Goal: Information Seeking & Learning: Obtain resource

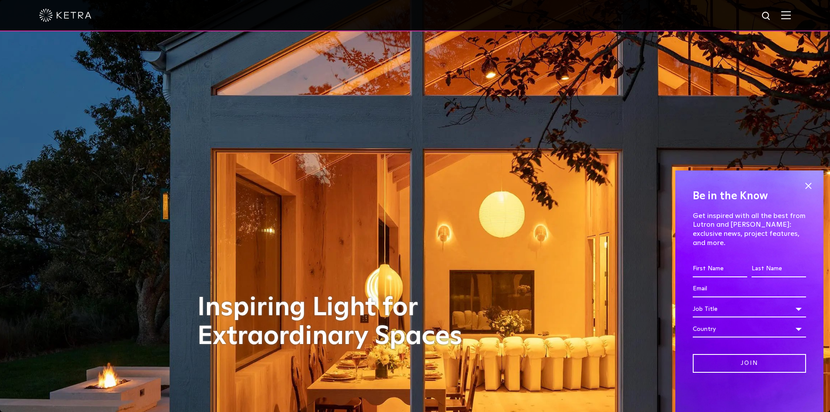
click at [798, 12] on div at bounding box center [415, 15] width 830 height 31
click at [791, 17] on img at bounding box center [787, 15] width 10 height 8
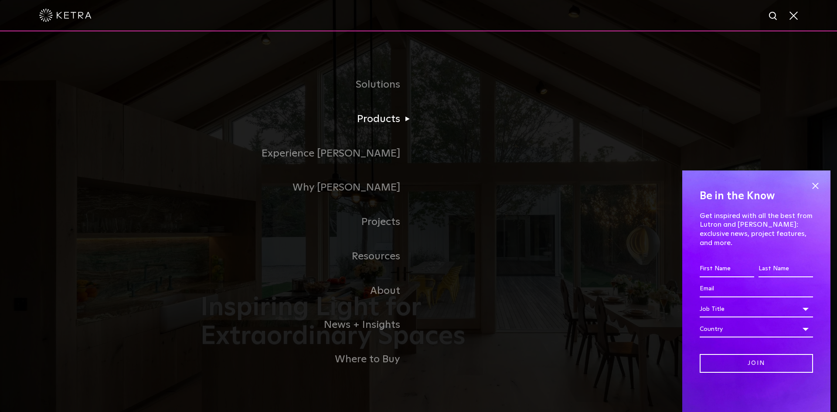
click at [445, 136] on li "Products Commercial Products Residential Products" at bounding box center [419, 119] width 436 height 34
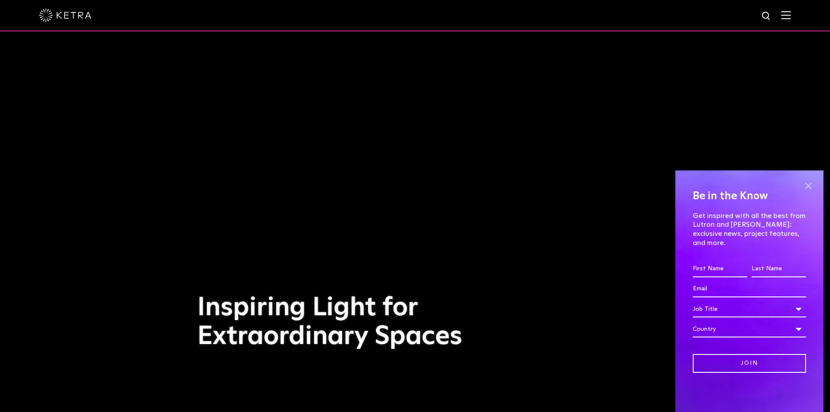
click at [810, 192] on span at bounding box center [808, 185] width 13 height 13
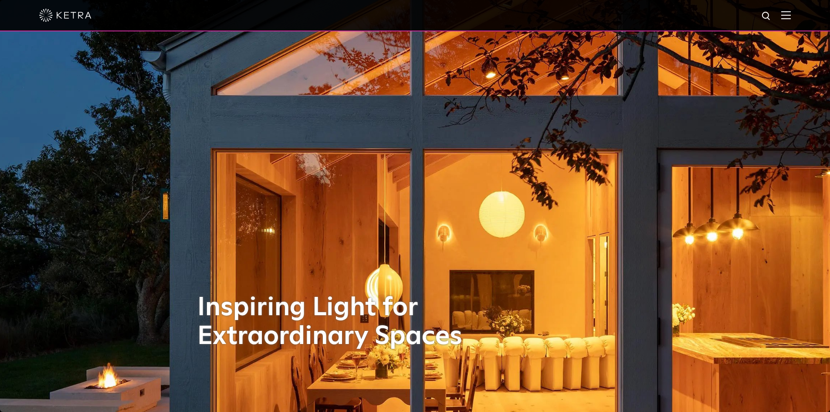
click at [785, 14] on div at bounding box center [415, 15] width 752 height 31
click at [799, 17] on div at bounding box center [415, 15] width 830 height 31
click at [791, 17] on img at bounding box center [787, 15] width 10 height 8
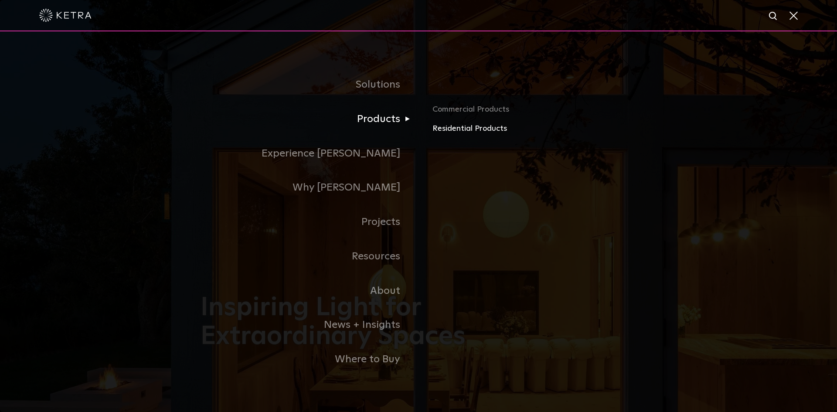
click at [471, 128] on link "Residential Products" at bounding box center [534, 129] width 204 height 13
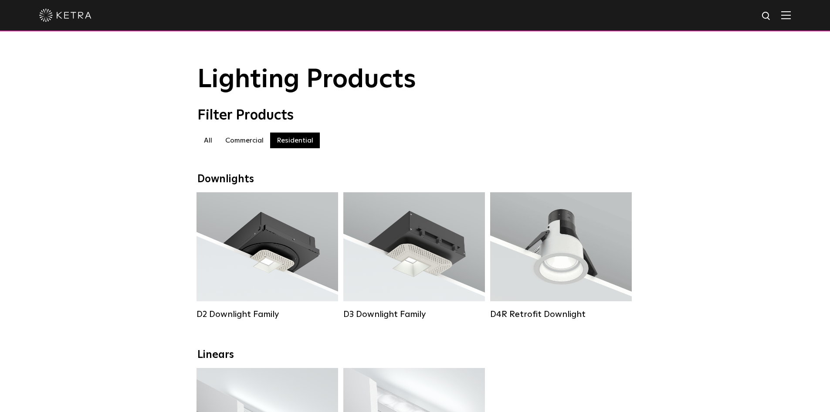
click at [238, 144] on label "Commercial" at bounding box center [244, 141] width 51 height 16
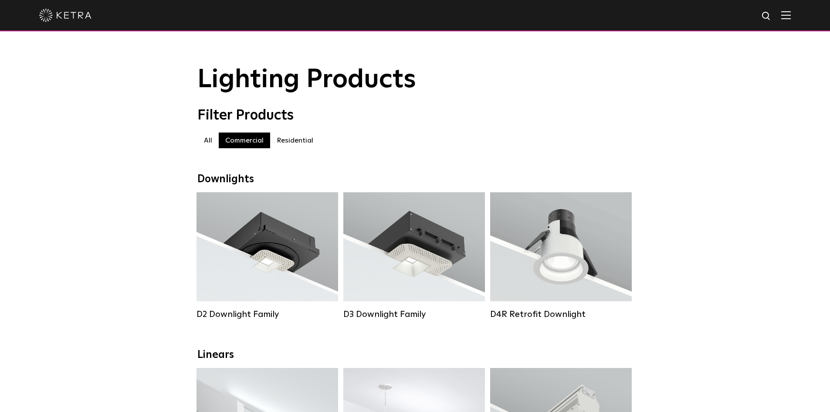
click at [290, 140] on label "Residential" at bounding box center [295, 141] width 50 height 16
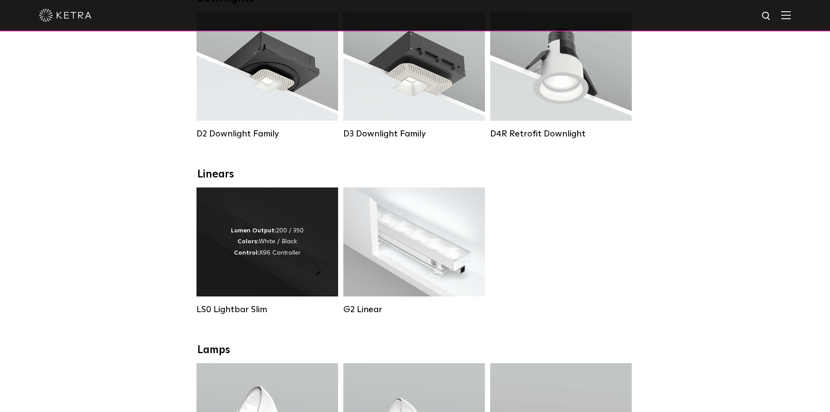
scroll to position [218, 0]
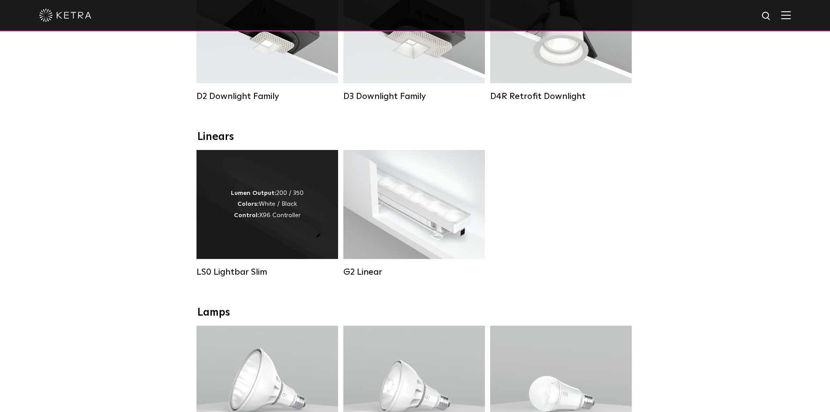
click at [287, 221] on div "Lumen Output: 200 / 350 Colors: White / Black Control: X96 Controller" at bounding box center [267, 204] width 73 height 33
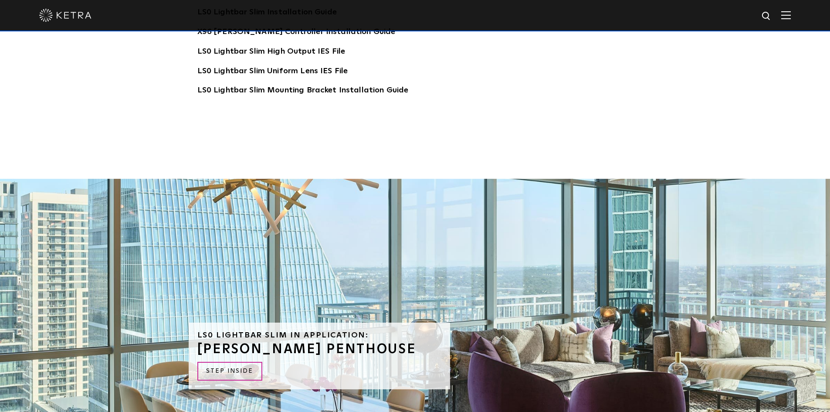
scroll to position [1831, 0]
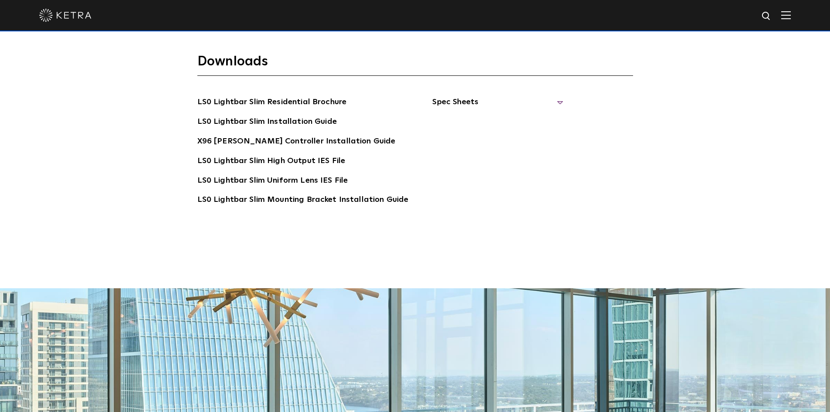
click at [458, 96] on span "Spec Sheets" at bounding box center [497, 105] width 131 height 19
click at [470, 115] on link "LS0 Lightbar Slim Spec Sheet" at bounding box center [499, 122] width 112 height 14
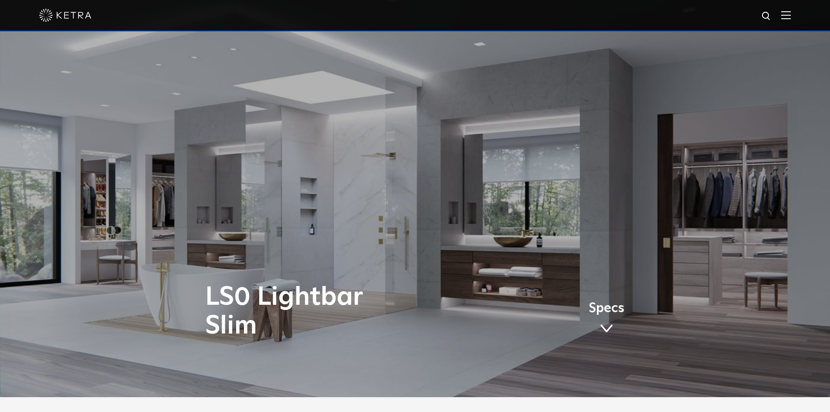
scroll to position [0, 0]
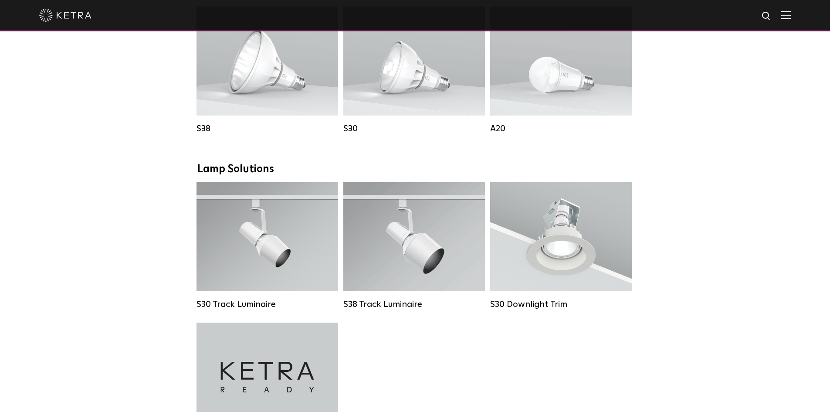
scroll to position [523, 0]
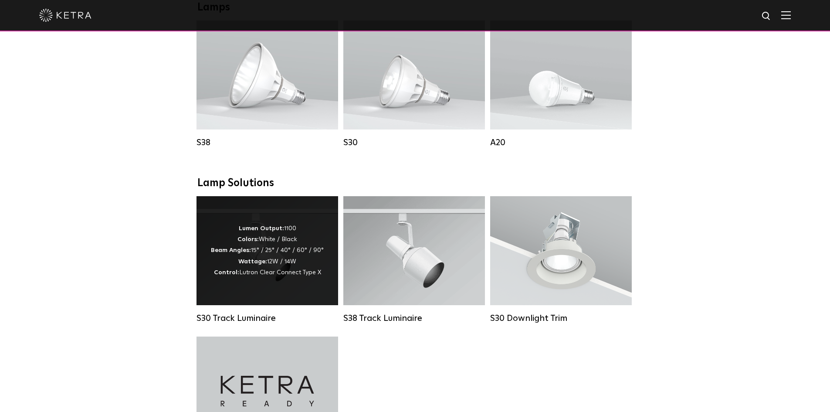
click at [327, 261] on div "Lumen Output: 1100 Colors: White / Black Beam Angles: 15° / 25° / 40° / 60° / 9…" at bounding box center [268, 250] width 142 height 109
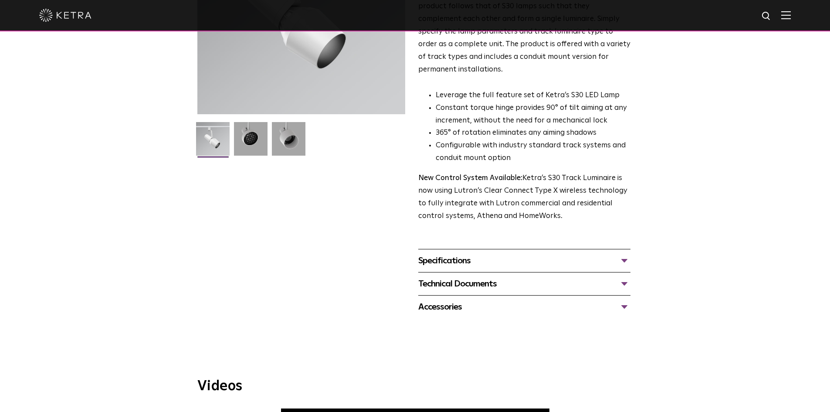
scroll to position [156, 0]
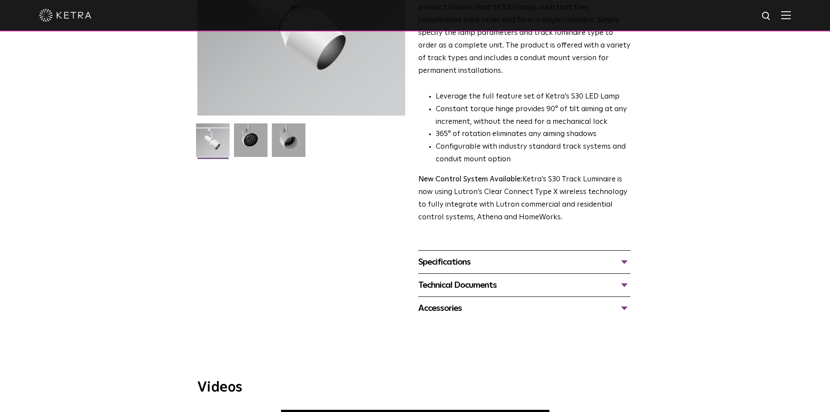
click at [459, 255] on div "Specifications" at bounding box center [525, 262] width 212 height 14
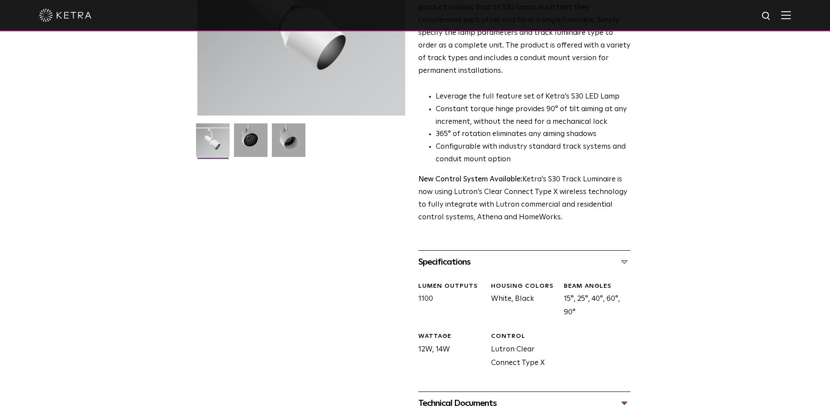
scroll to position [287, 0]
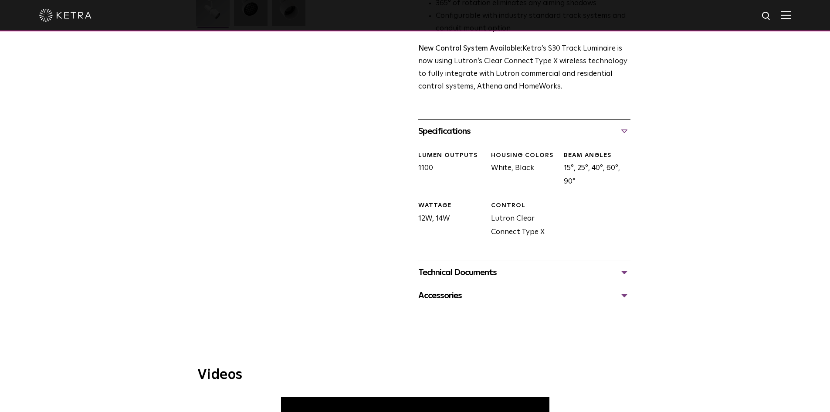
click at [461, 265] on div "Technical Documents" at bounding box center [525, 272] width 212 height 14
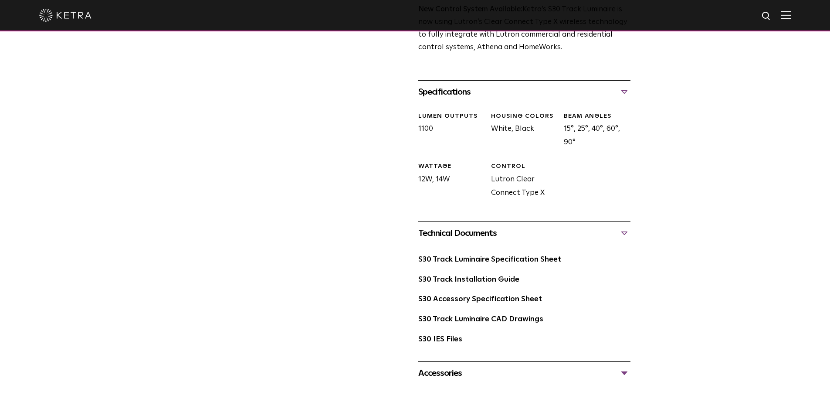
scroll to position [374, 0]
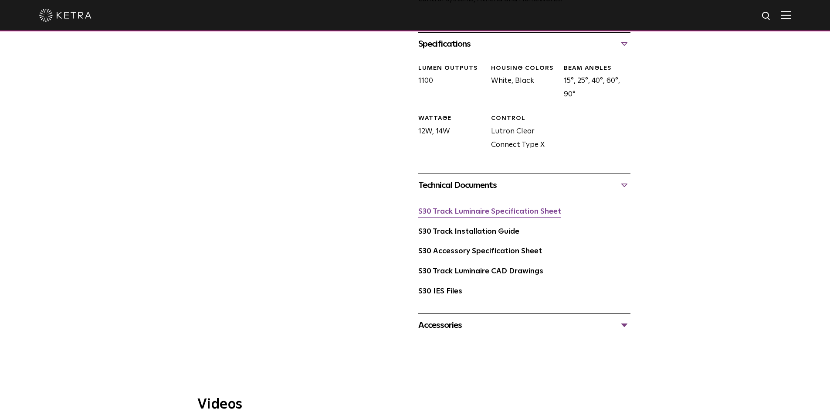
click at [463, 208] on link "S30 Track Luminaire Specification Sheet" at bounding box center [490, 211] width 143 height 7
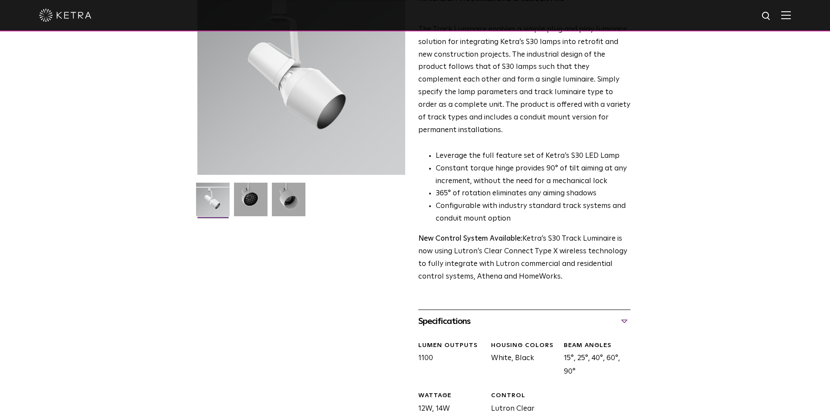
scroll to position [0, 0]
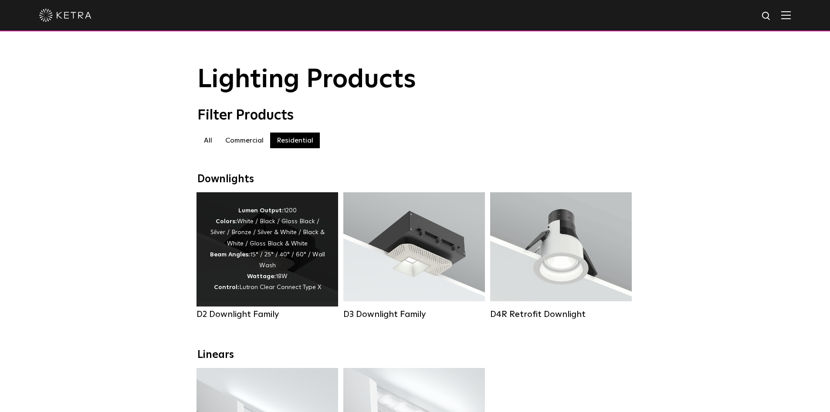
click at [309, 211] on div "Lumen Output: 1200 Colors: White / Black / Gloss Black / Silver / Bronze / Silv…" at bounding box center [268, 249] width 116 height 88
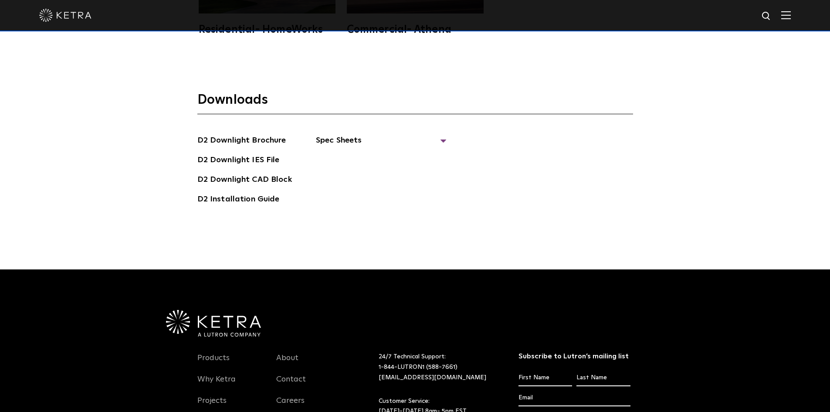
scroll to position [2572, 0]
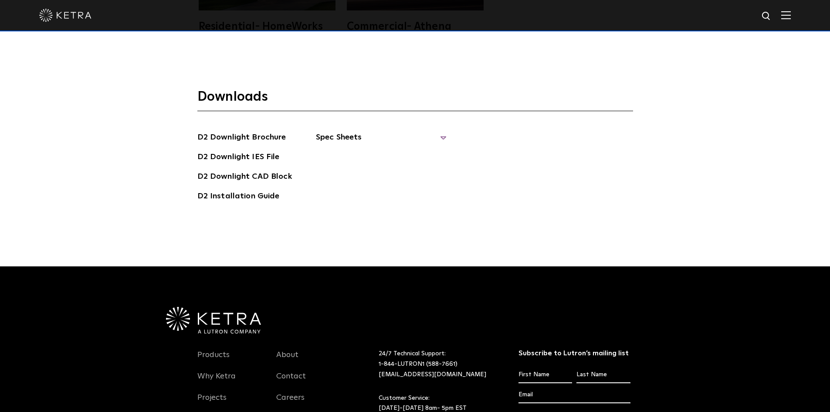
click at [340, 131] on span "Spec Sheets" at bounding box center [381, 140] width 131 height 19
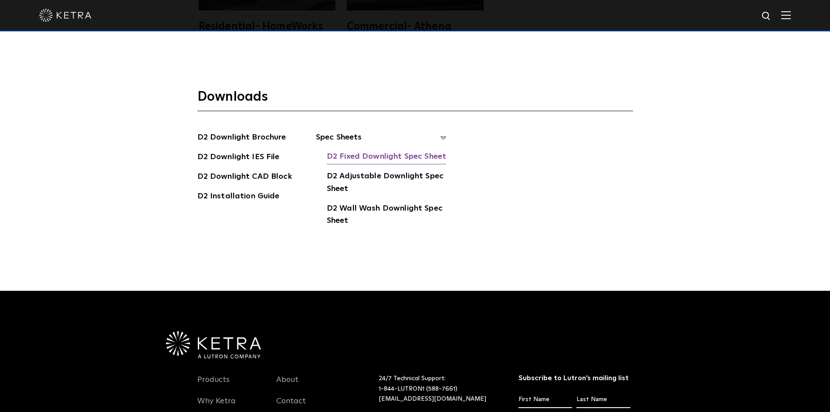
click at [376, 150] on link "D2 Fixed Downlight Spec Sheet" at bounding box center [386, 157] width 119 height 14
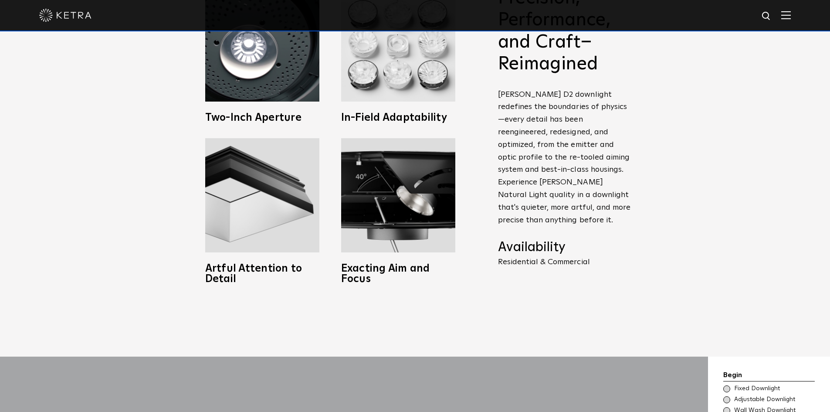
scroll to position [392, 0]
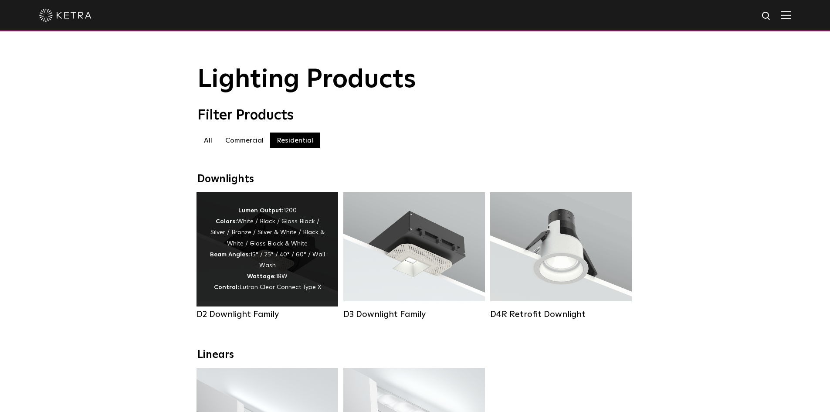
click at [316, 202] on div "Lumen Output: 1200 Colors: White / Black / Gloss Black / Silver / Bronze / Silv…" at bounding box center [268, 249] width 142 height 114
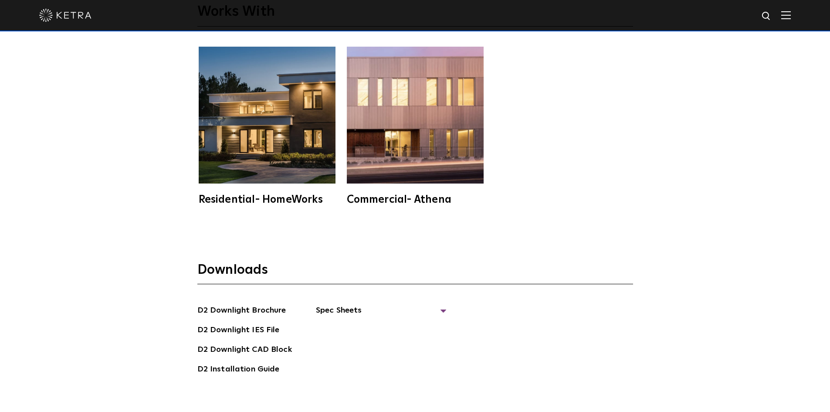
scroll to position [2354, 0]
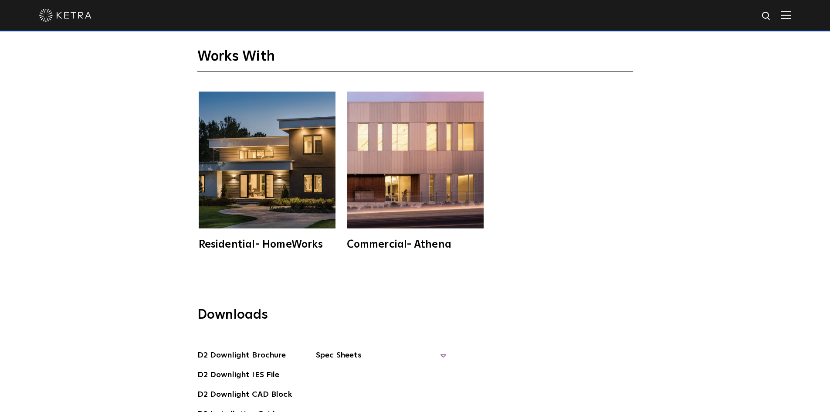
drag, startPoint x: 350, startPoint y: 345, endPoint x: 362, endPoint y: 314, distance: 33.5
click at [350, 349] on span "Spec Sheets" at bounding box center [381, 358] width 131 height 19
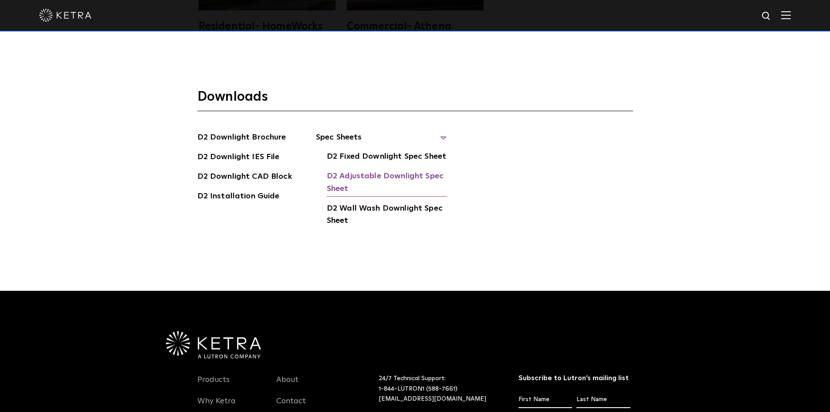
click at [351, 170] on link "D2 Adjustable Downlight Spec Sheet" at bounding box center [387, 183] width 120 height 27
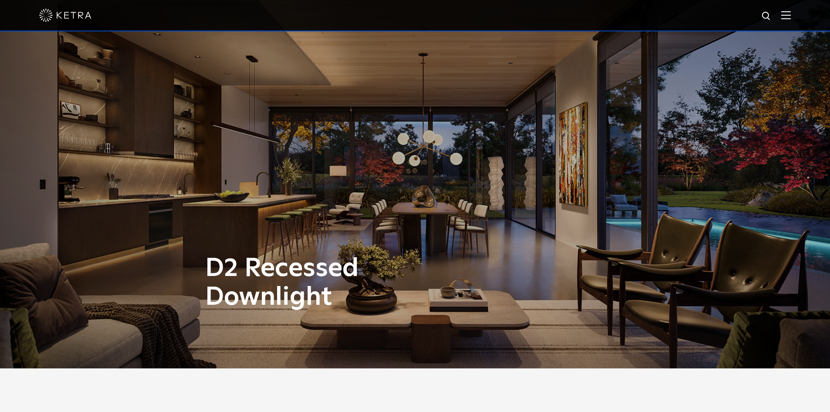
scroll to position [0, 0]
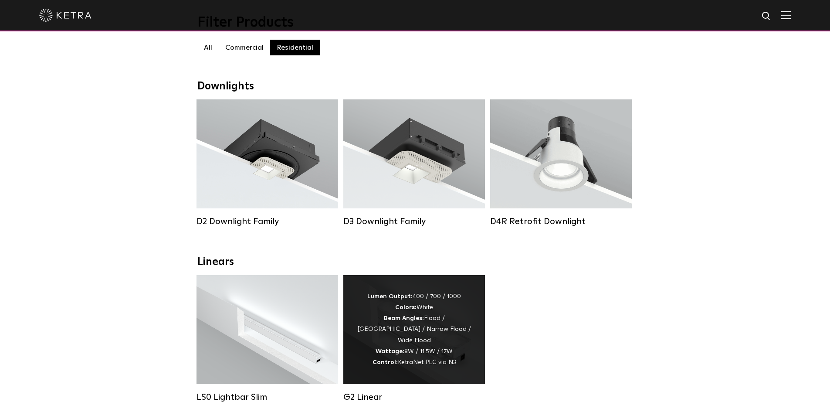
scroll to position [87, 0]
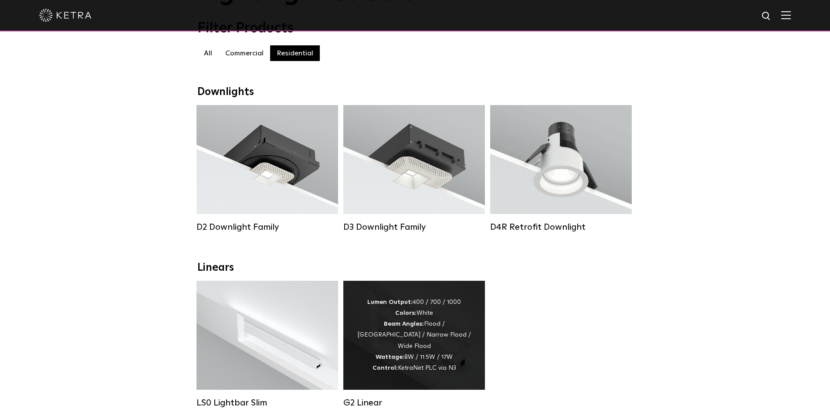
click at [469, 298] on div "Lumen Output: 400 / 700 / 1000 Colors: White Beam Angles: Flood / Graze / Narro…" at bounding box center [415, 335] width 142 height 109
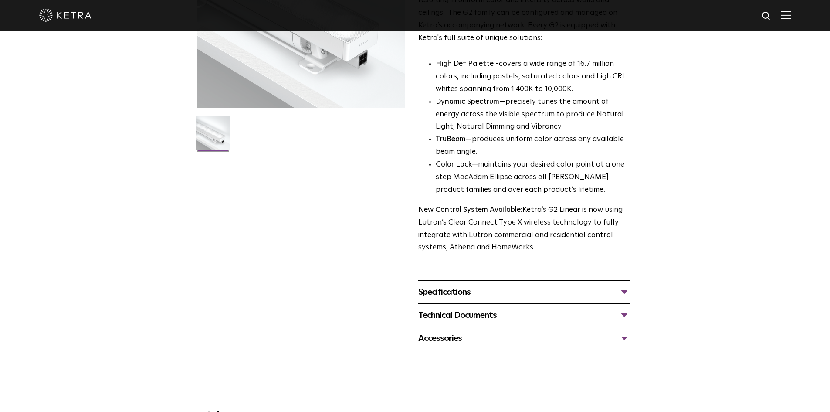
scroll to position [163, 0]
click at [428, 291] on div "Specifications" at bounding box center [525, 293] width 212 height 14
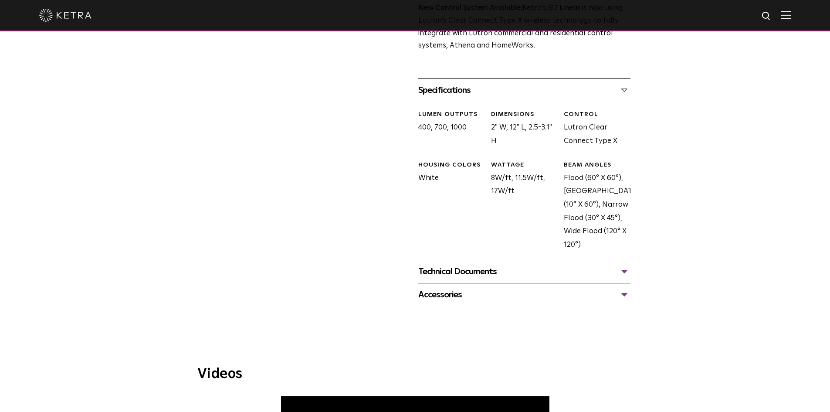
scroll to position [381, 0]
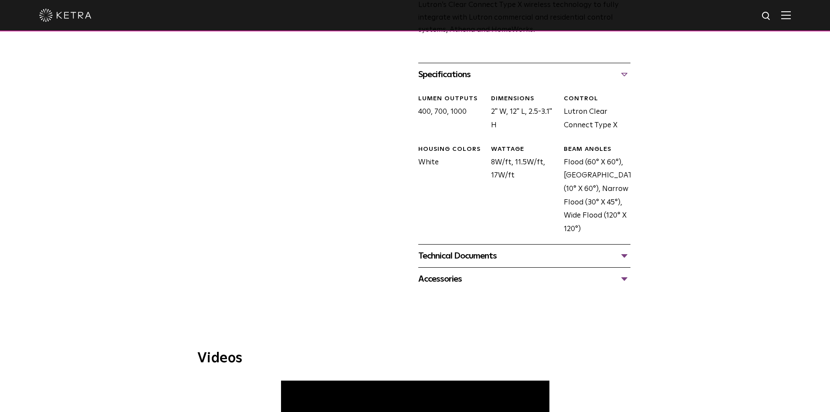
click at [445, 258] on div "Technical Documents" at bounding box center [525, 256] width 212 height 14
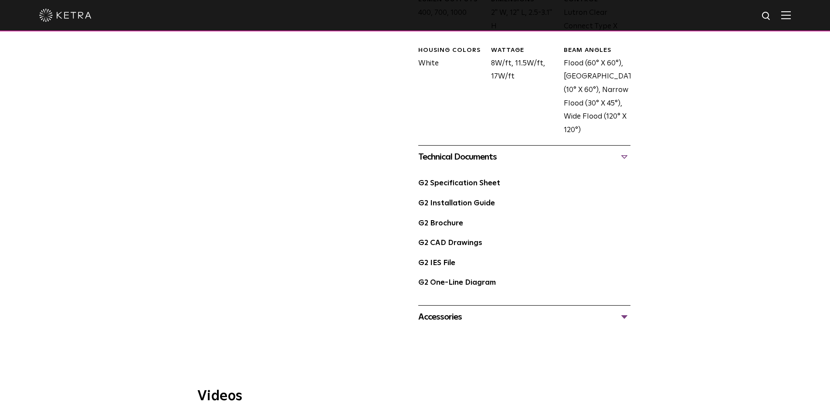
scroll to position [480, 0]
click at [470, 187] on link "G2 Specification Sheet" at bounding box center [460, 183] width 82 height 7
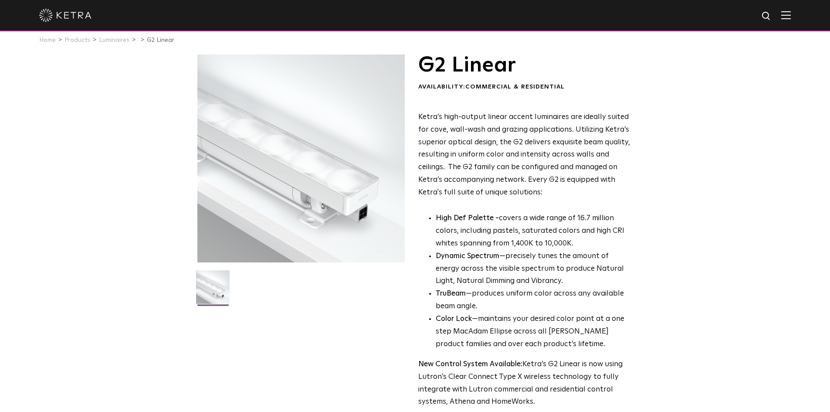
scroll to position [0, 0]
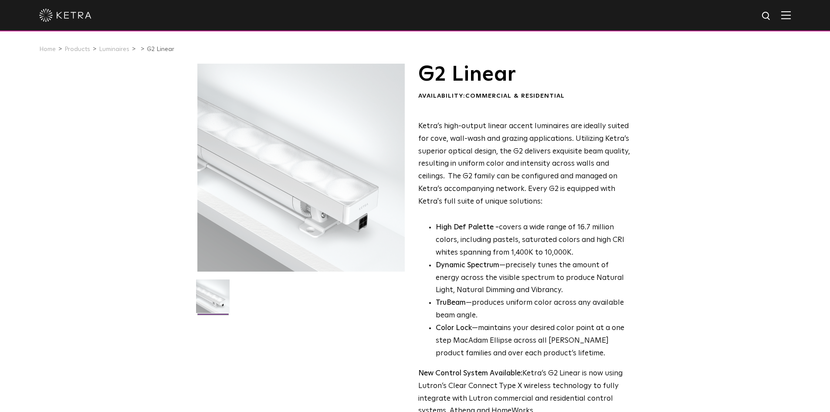
click at [72, 9] on div at bounding box center [415, 15] width 752 height 31
click at [72, 17] on img at bounding box center [65, 15] width 52 height 13
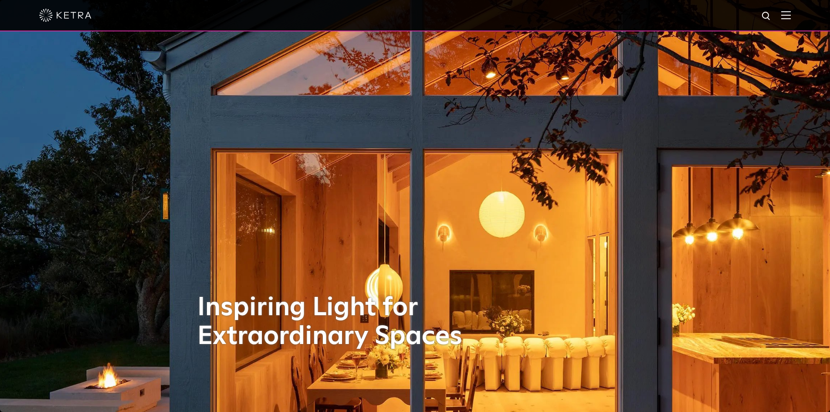
click at [791, 15] on img at bounding box center [787, 15] width 10 height 8
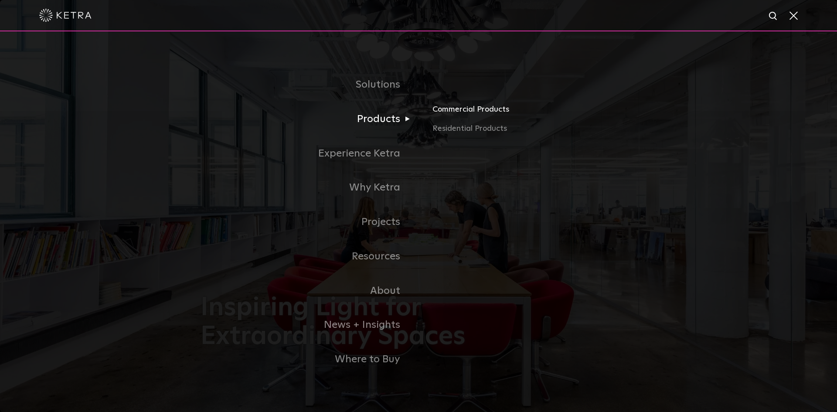
click at [454, 110] on link "Commercial Products" at bounding box center [534, 112] width 204 height 19
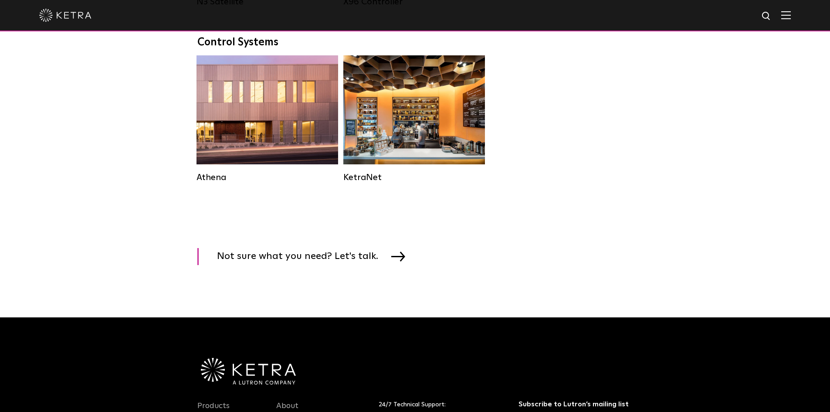
scroll to position [1308, 0]
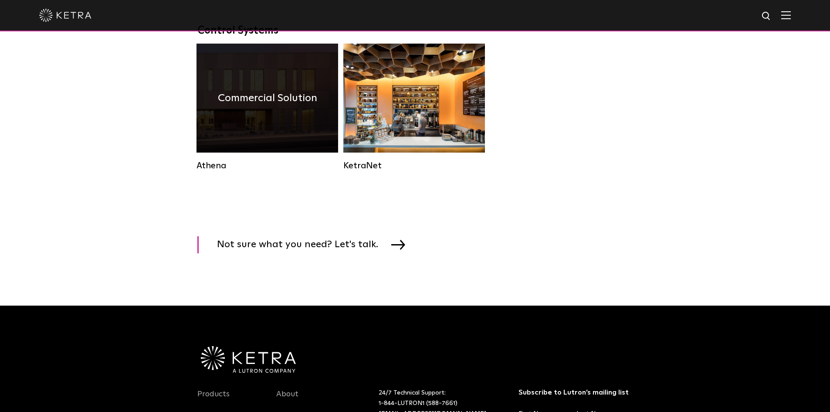
click at [278, 120] on div "Commercial Solution" at bounding box center [268, 98] width 142 height 109
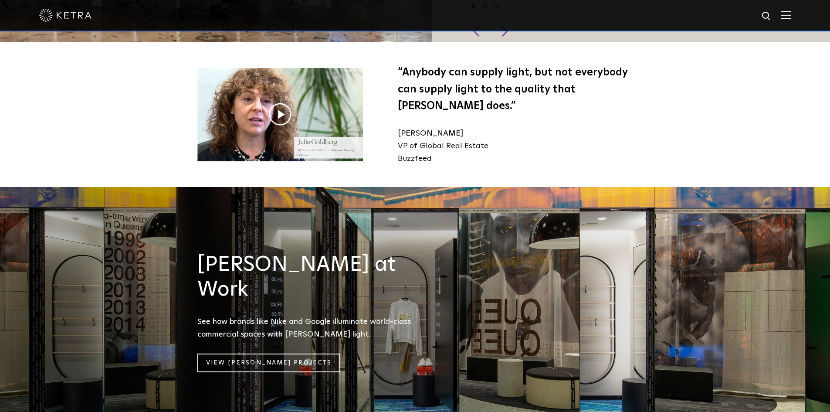
scroll to position [959, 0]
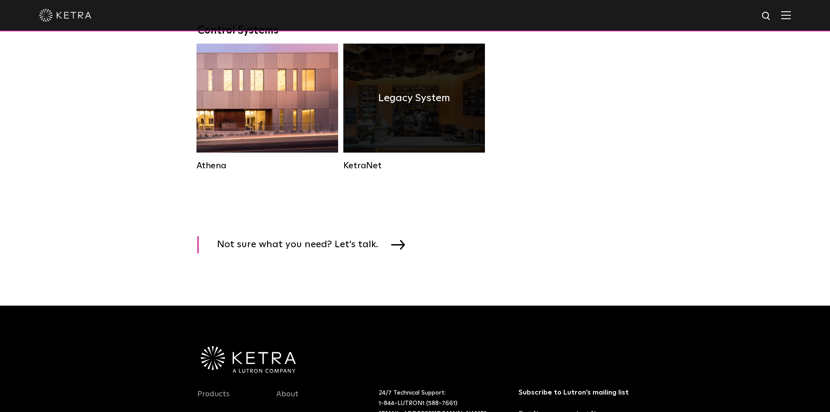
click at [408, 93] on div "Legacy System" at bounding box center [415, 98] width 142 height 109
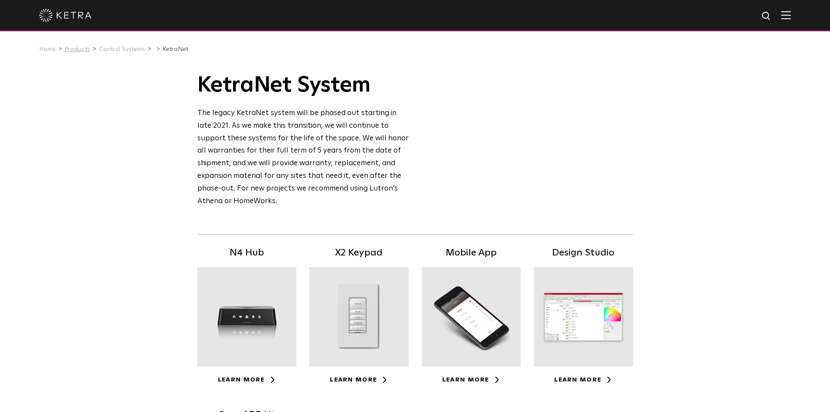
click at [74, 50] on link "Products" at bounding box center [78, 49] width 26 height 6
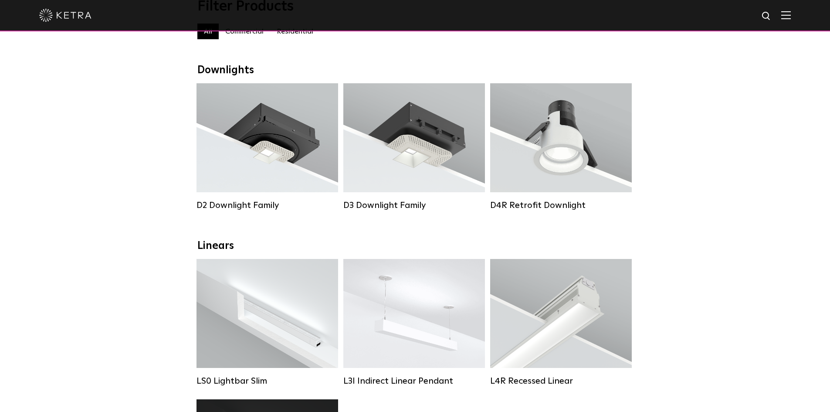
scroll to position [174, 0]
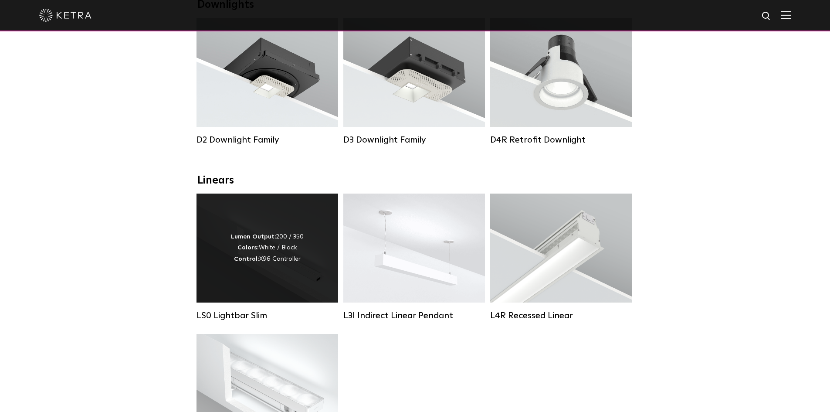
click at [314, 211] on div "Lumen Output: 200 / 350 Colors: White / Black Control: X96 Controller" at bounding box center [268, 248] width 142 height 109
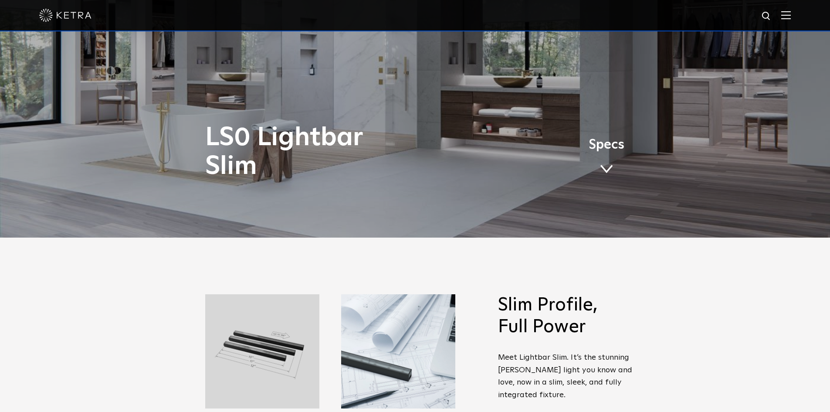
click at [602, 166] on span at bounding box center [606, 169] width 13 height 10
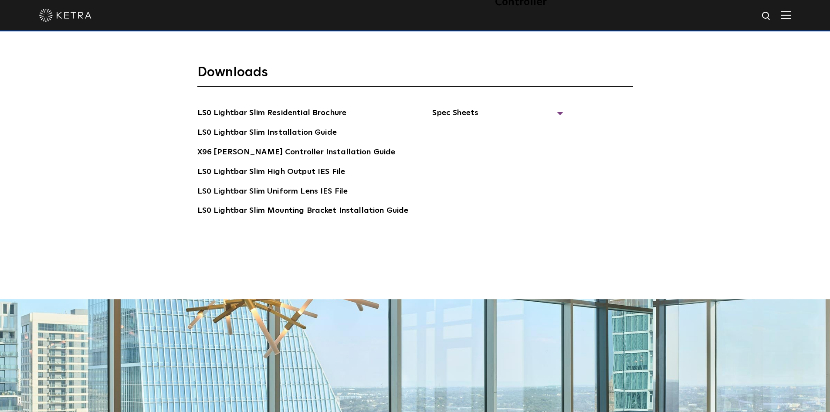
scroll to position [1844, 0]
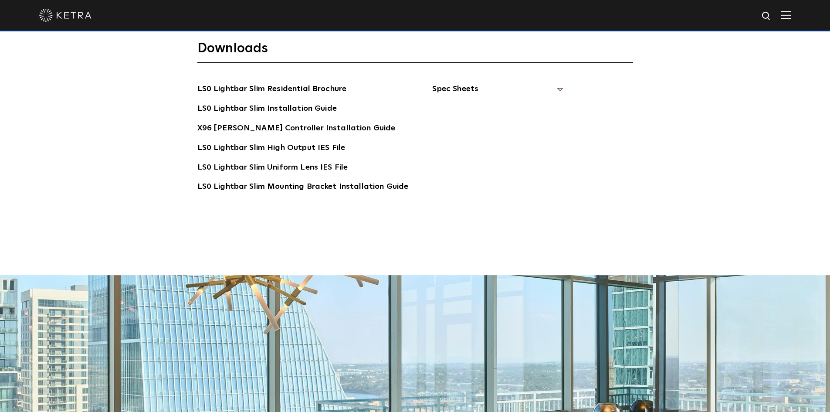
click at [461, 83] on span "Spec Sheets" at bounding box center [497, 92] width 131 height 19
click at [458, 102] on link "LS0 Lightbar Slim Spec Sheet" at bounding box center [499, 109] width 112 height 14
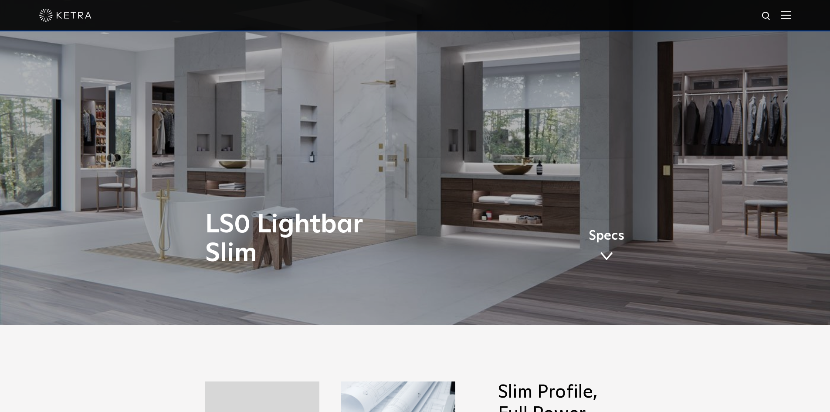
scroll to position [0, 0]
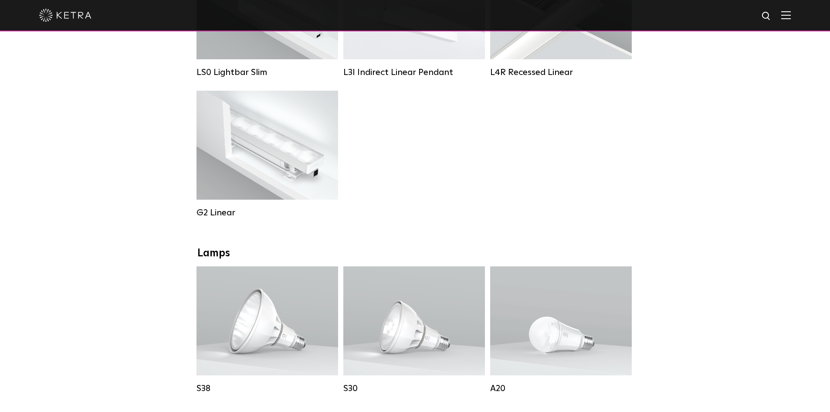
scroll to position [349, 0]
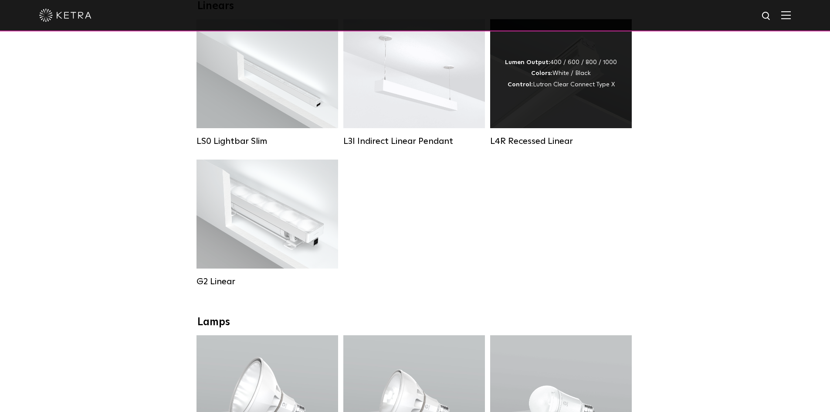
click at [596, 119] on div "Lumen Output: 400 / 600 / 800 / 1000 Colors: White / Black Control: Lutron Clea…" at bounding box center [561, 73] width 142 height 109
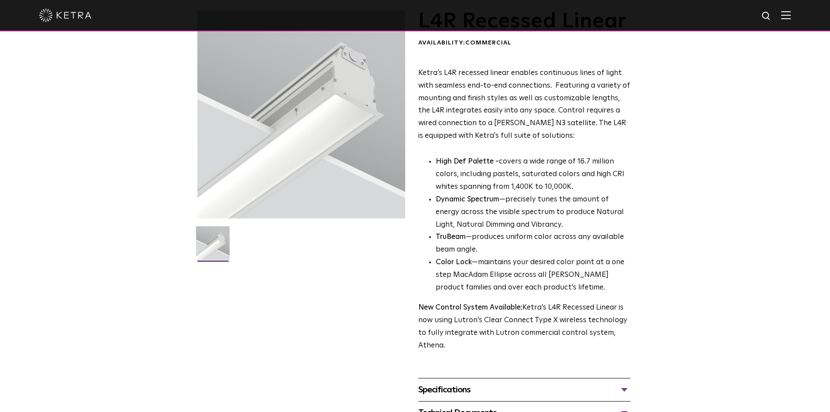
scroll to position [131, 0]
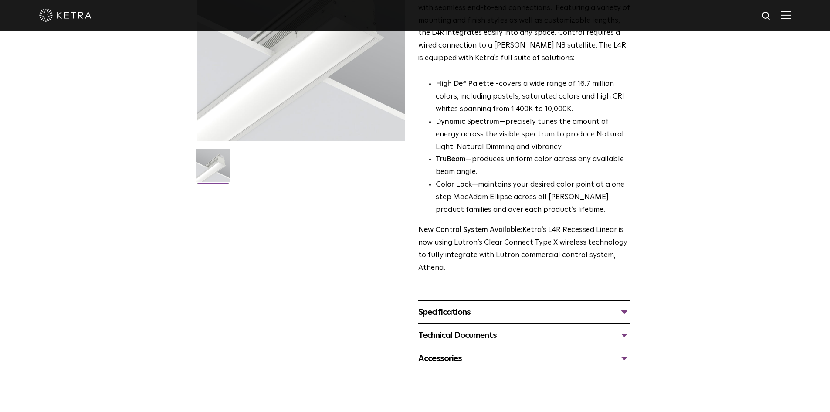
click at [431, 304] on div "Specifications LUMEN OUTPUTS 400lm/ft, 600lm/ft, 800lm/ft, 1000lm/ft HOUSING CO…" at bounding box center [525, 311] width 212 height 23
click at [430, 308] on div "Specifications" at bounding box center [525, 312] width 212 height 14
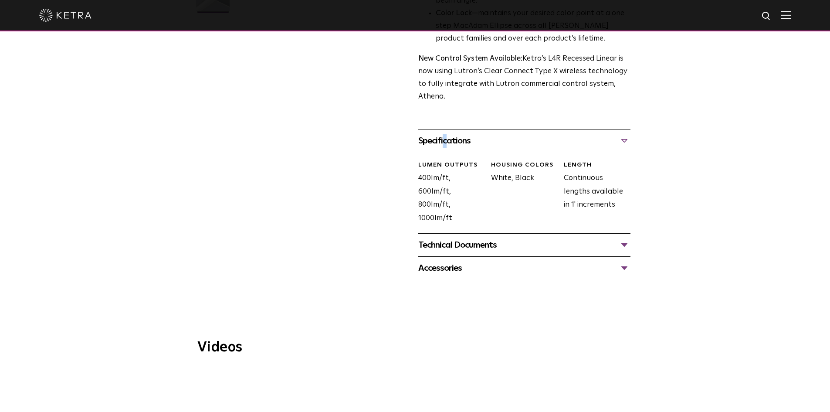
scroll to position [305, 0]
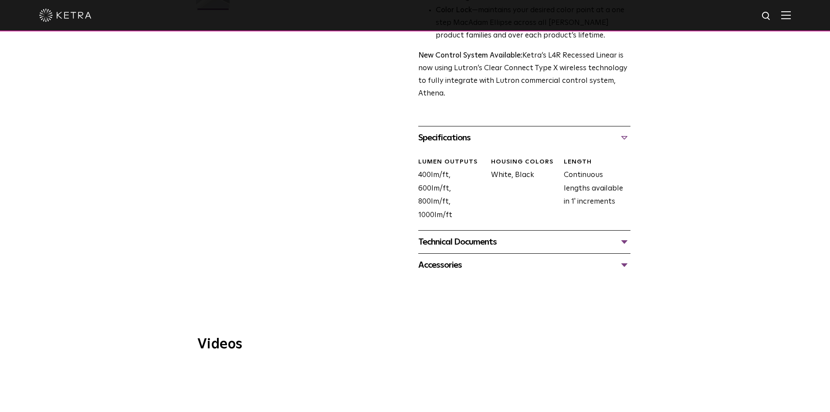
click at [444, 248] on div "Technical Documents" at bounding box center [525, 242] width 212 height 14
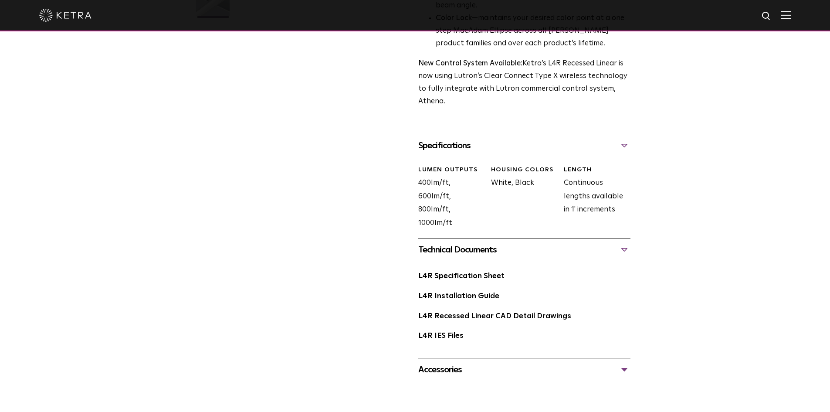
scroll to position [392, 0]
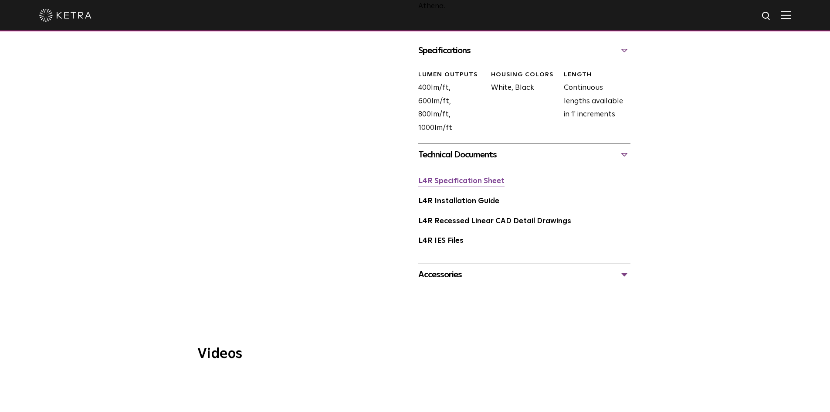
click at [431, 182] on link "L4R Specification Sheet" at bounding box center [462, 180] width 86 height 7
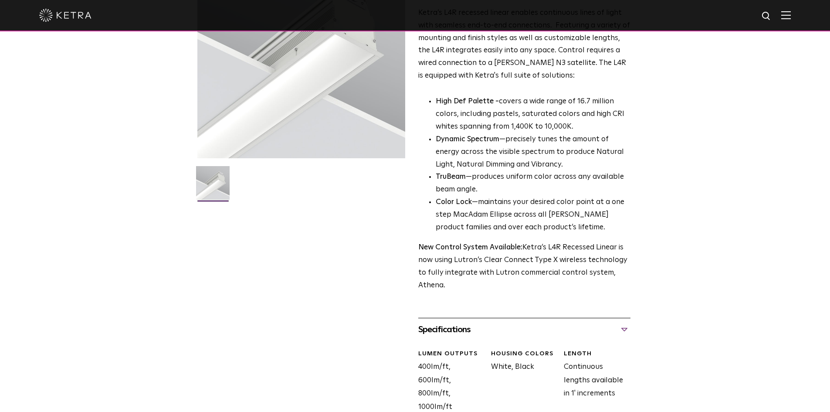
scroll to position [0, 0]
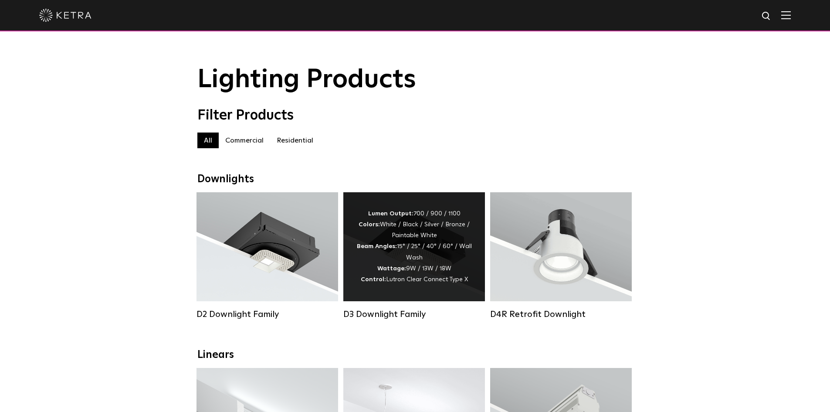
scroll to position [218, 0]
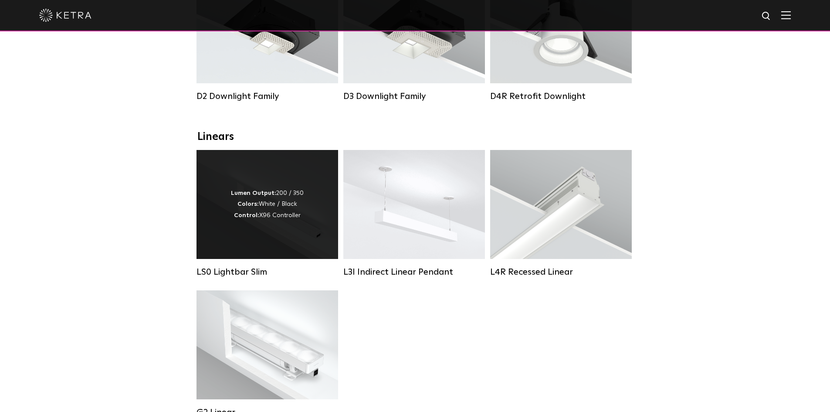
click at [251, 207] on strong "Colors:" at bounding box center [248, 204] width 21 height 6
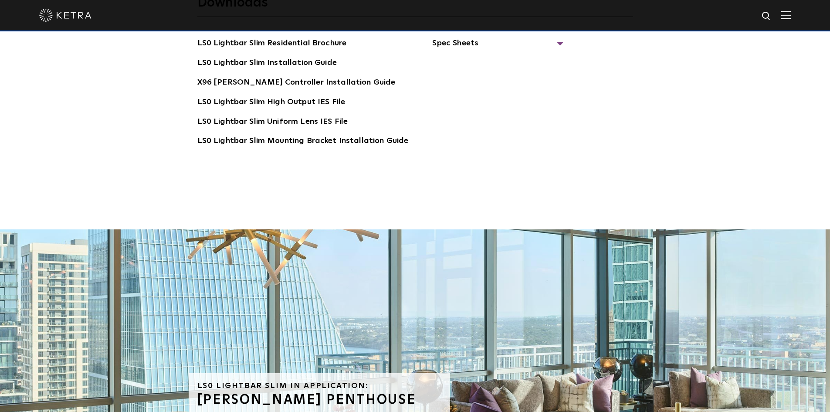
scroll to position [1787, 0]
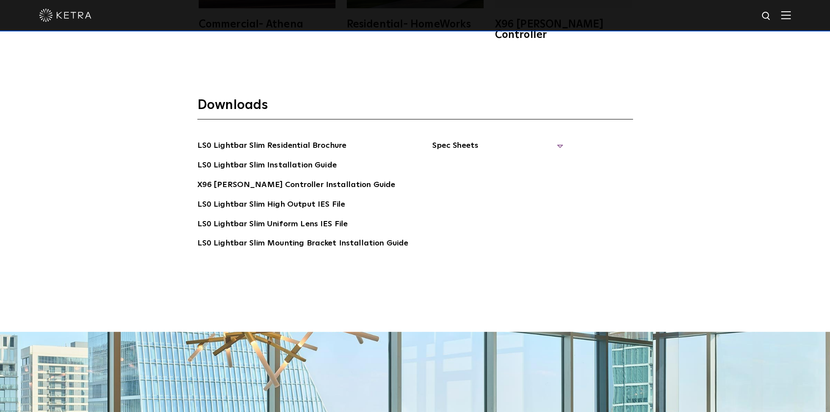
click at [432, 140] on span "Spec Sheets" at bounding box center [497, 149] width 131 height 19
click at [454, 159] on link "LS0 Lightbar Slim Spec Sheet" at bounding box center [499, 166] width 112 height 14
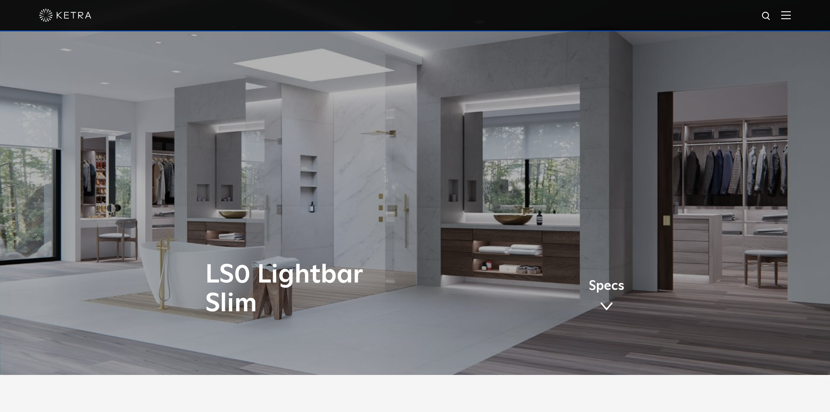
scroll to position [0, 0]
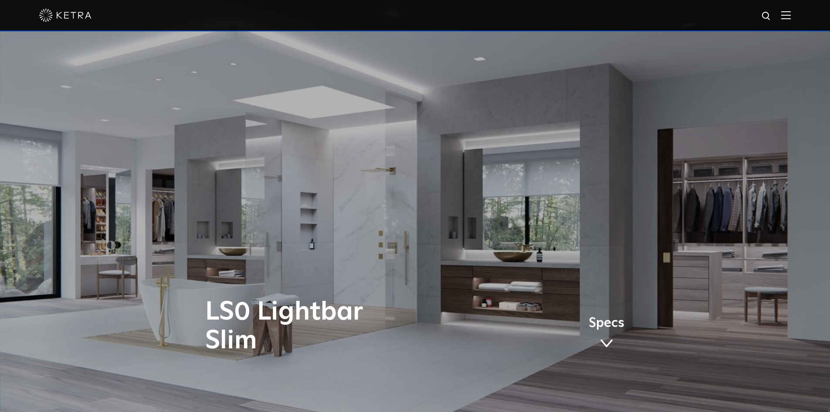
click at [84, 17] on img at bounding box center [65, 15] width 52 height 13
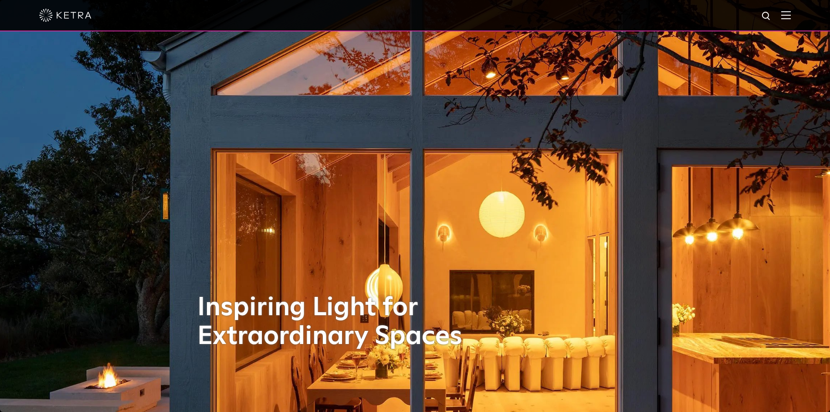
click at [791, 15] on img at bounding box center [787, 15] width 10 height 8
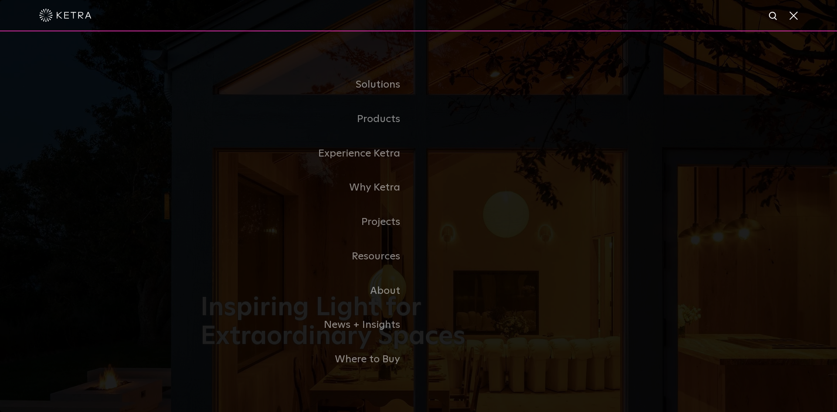
click at [791, 12] on span at bounding box center [793, 15] width 10 height 9
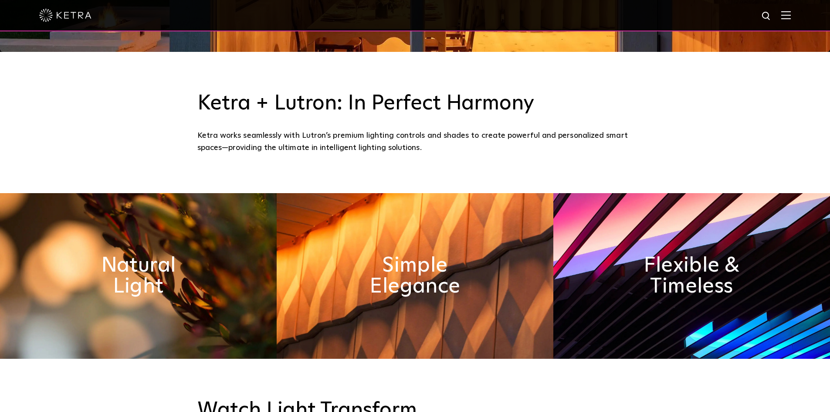
scroll to position [436, 0]
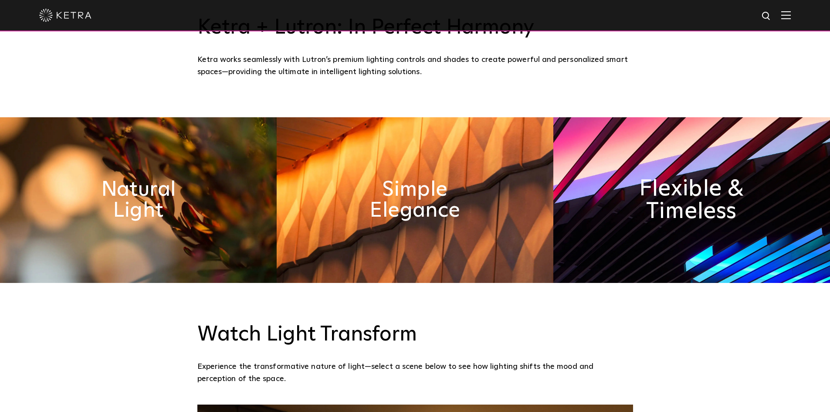
click at [721, 223] on h2 "Flexible & Timeless" at bounding box center [692, 200] width 143 height 46
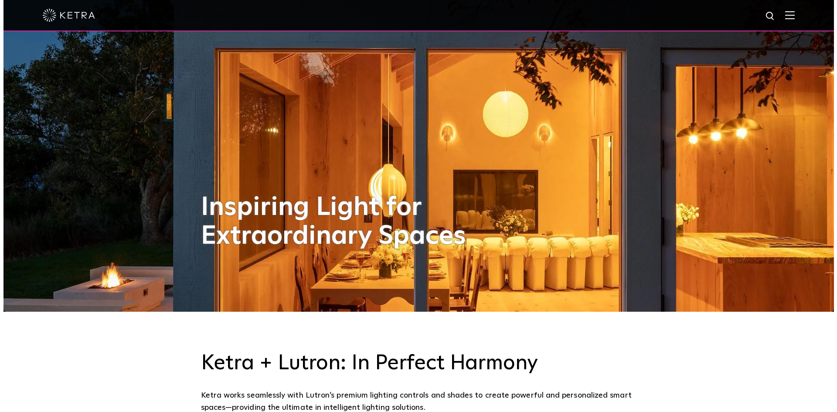
scroll to position [0, 0]
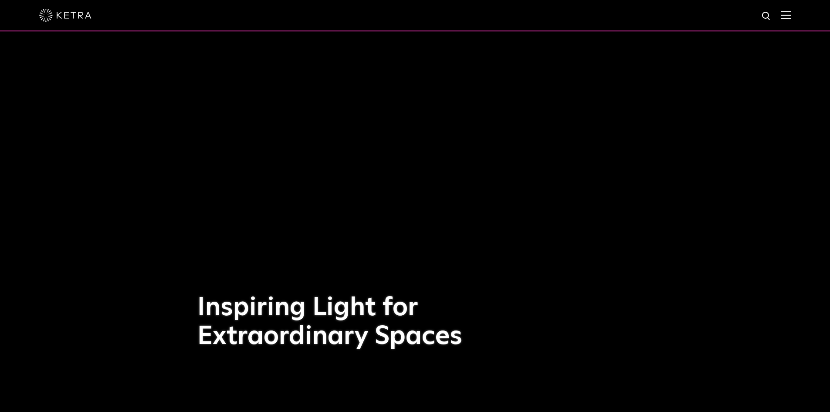
click at [791, 18] on img at bounding box center [787, 15] width 10 height 8
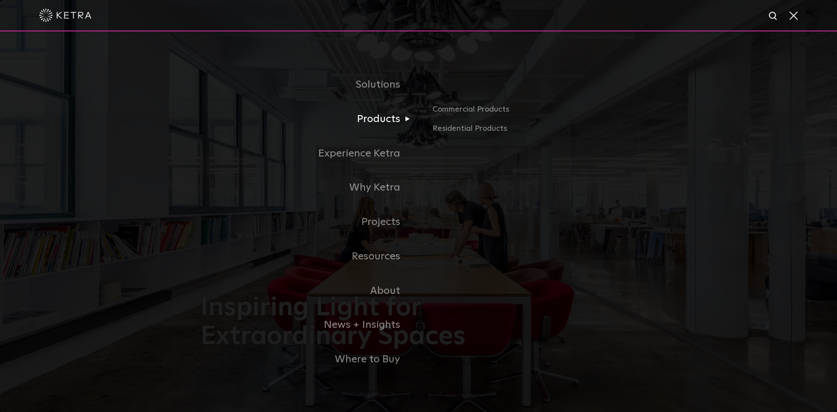
click at [383, 120] on link "Products" at bounding box center [310, 119] width 218 height 34
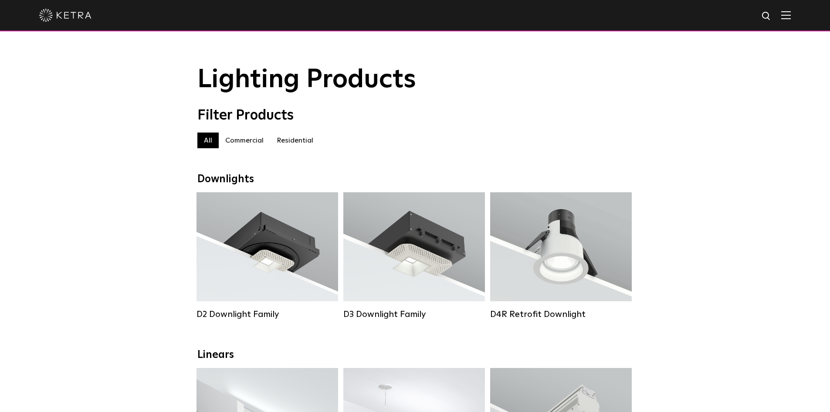
drag, startPoint x: 296, startPoint y: 138, endPoint x: 417, endPoint y: 173, distance: 126.1
click at [296, 138] on label "Residential" at bounding box center [295, 141] width 50 height 16
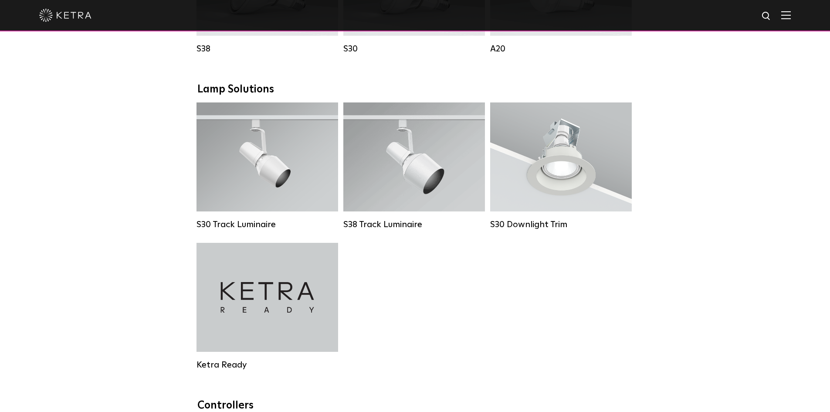
scroll to position [523, 0]
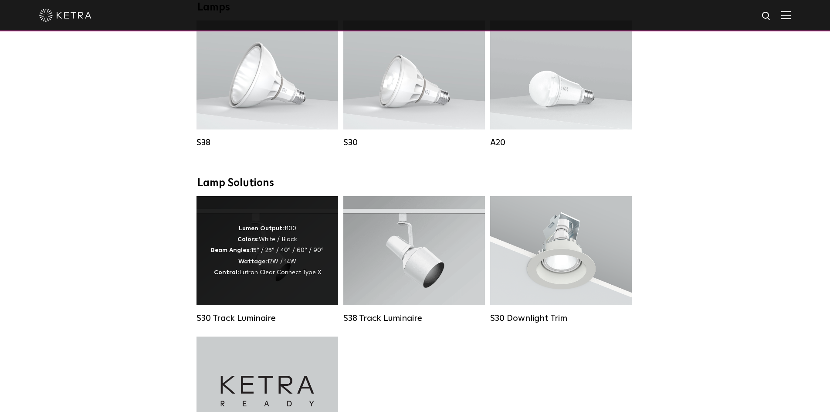
click at [304, 223] on div "Lumen Output: 1100 Colors: White / Black Beam Angles: 15° / 25° / 40° / 60° / 9…" at bounding box center [268, 250] width 142 height 109
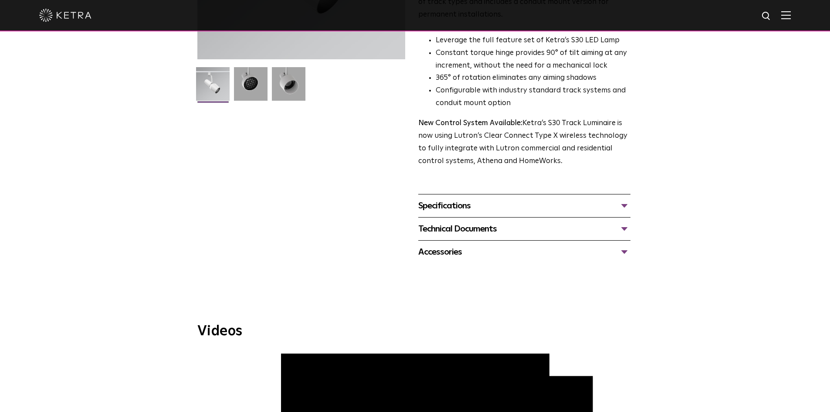
scroll to position [174, 0]
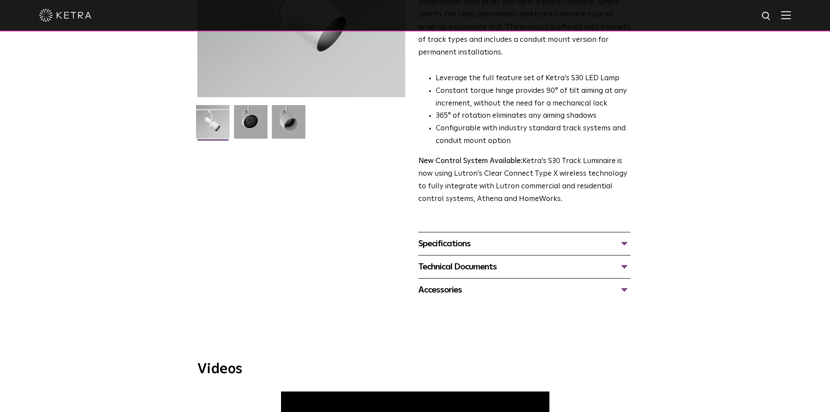
click at [449, 237] on div "Specifications" at bounding box center [525, 244] width 212 height 14
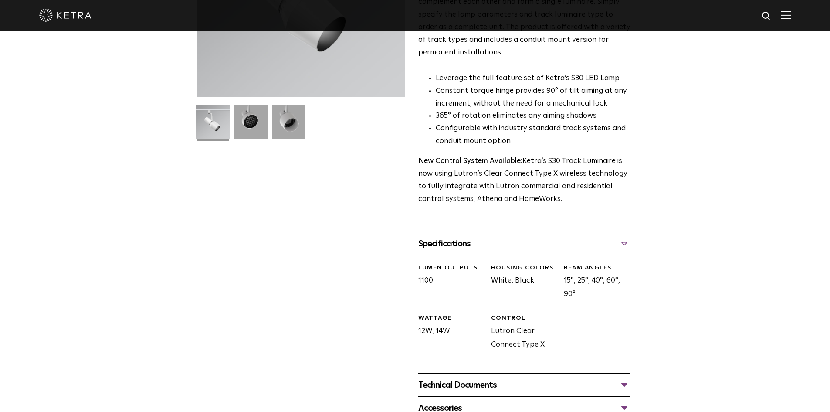
scroll to position [305, 0]
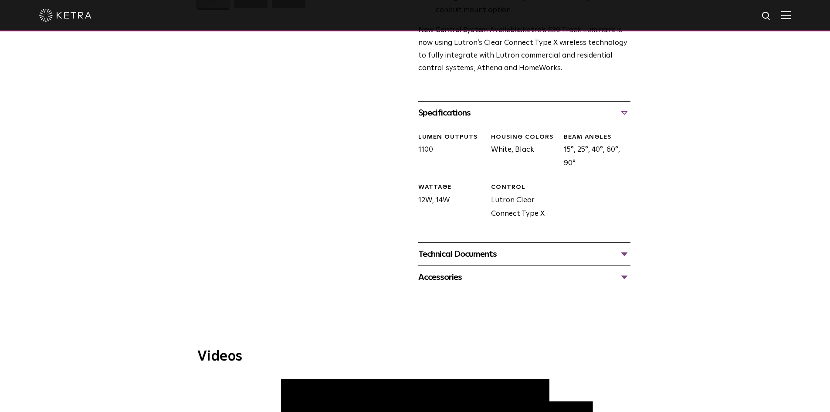
click at [450, 247] on div "Technical Documents" at bounding box center [525, 254] width 212 height 14
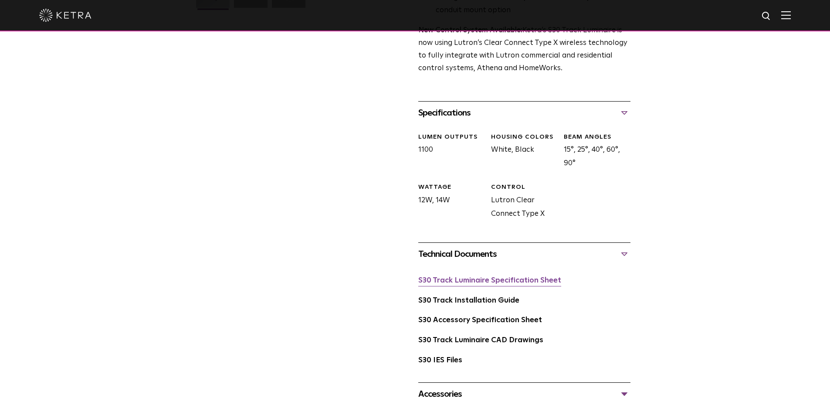
click at [447, 277] on link "S30 Track Luminaire Specification Sheet" at bounding box center [490, 280] width 143 height 7
